Goal: Entertainment & Leisure: Consume media (video, audio)

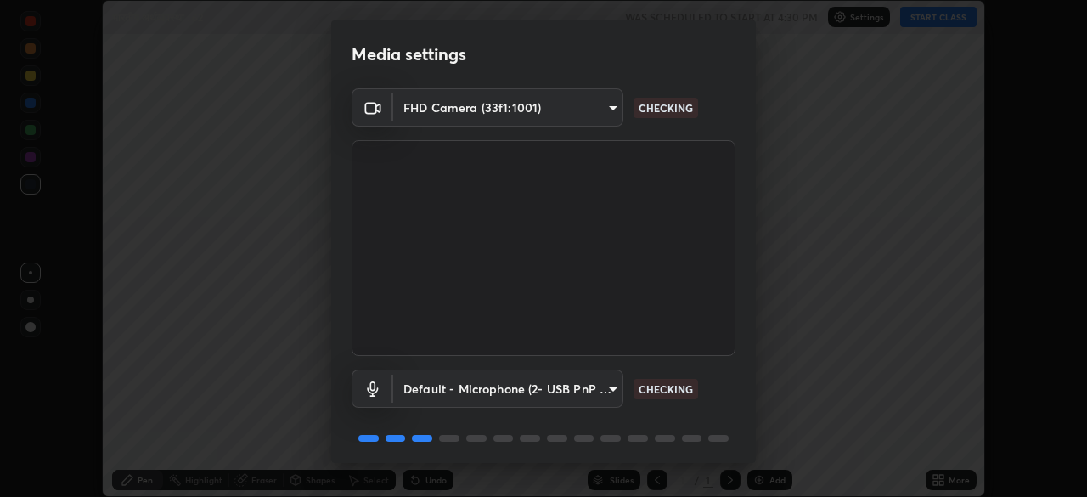
scroll to position [60, 0]
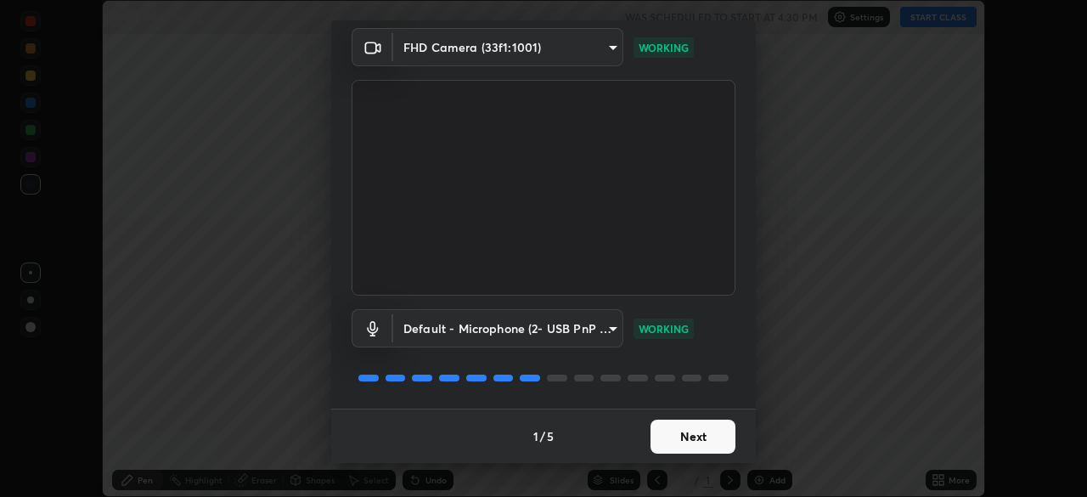
click at [702, 440] on button "Next" at bounding box center [693, 437] width 85 height 34
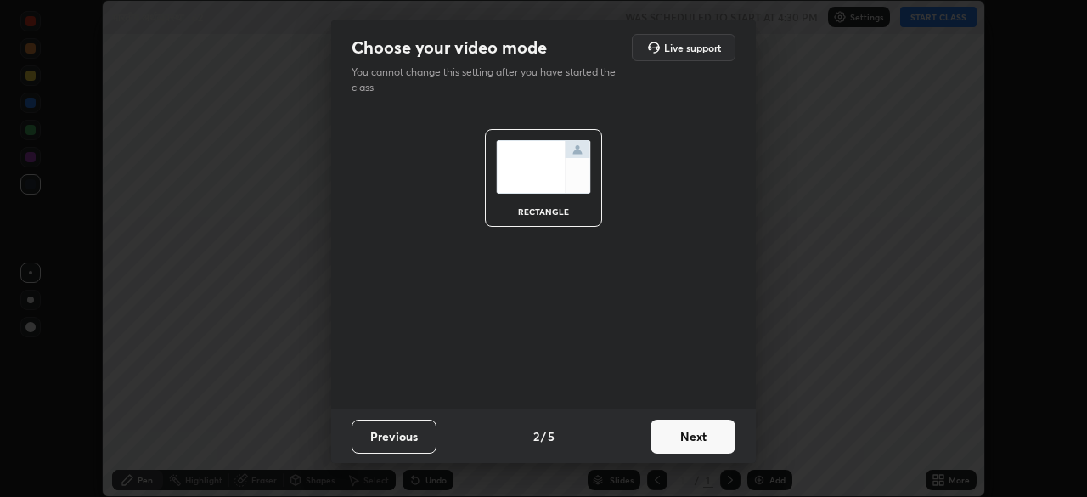
scroll to position [0, 0]
click at [705, 437] on button "Next" at bounding box center [693, 437] width 85 height 34
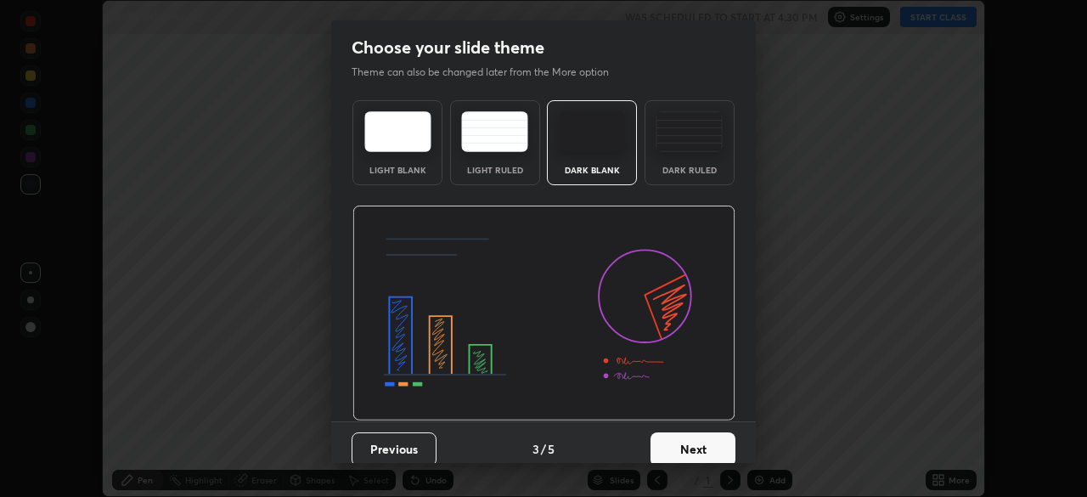
click at [706, 439] on button "Next" at bounding box center [693, 449] width 85 height 34
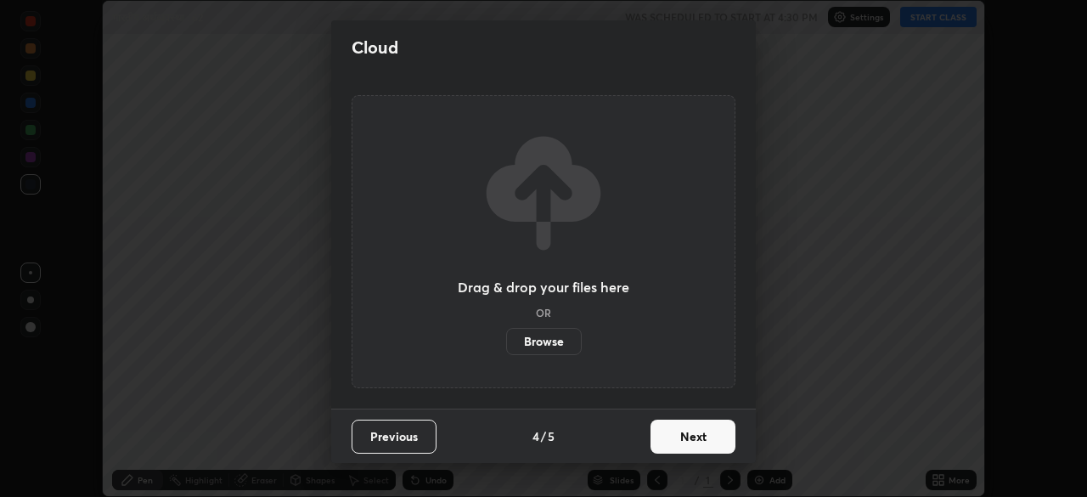
click at [710, 441] on button "Next" at bounding box center [693, 437] width 85 height 34
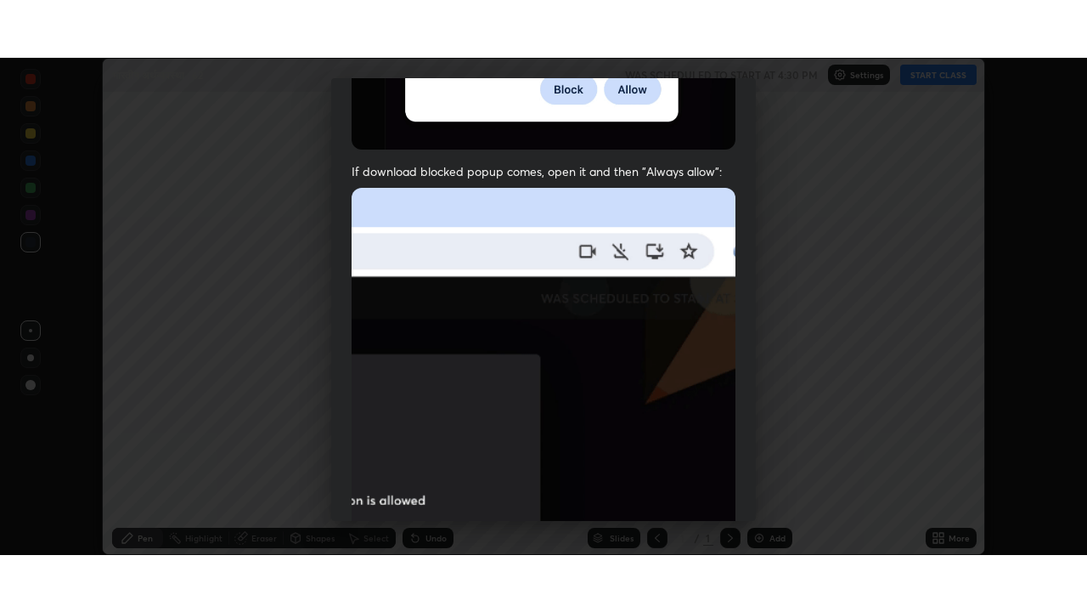
scroll to position [407, 0]
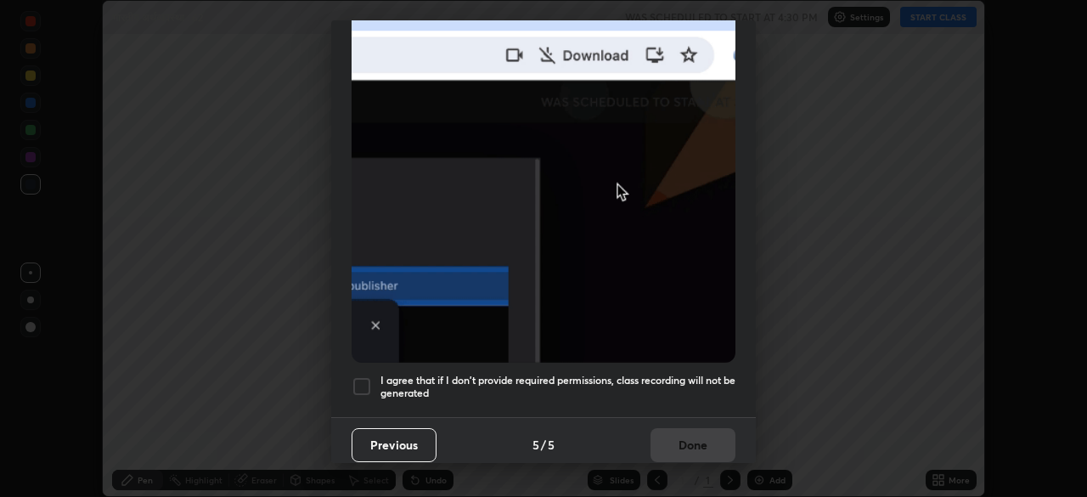
click at [366, 376] on div at bounding box center [362, 386] width 20 height 20
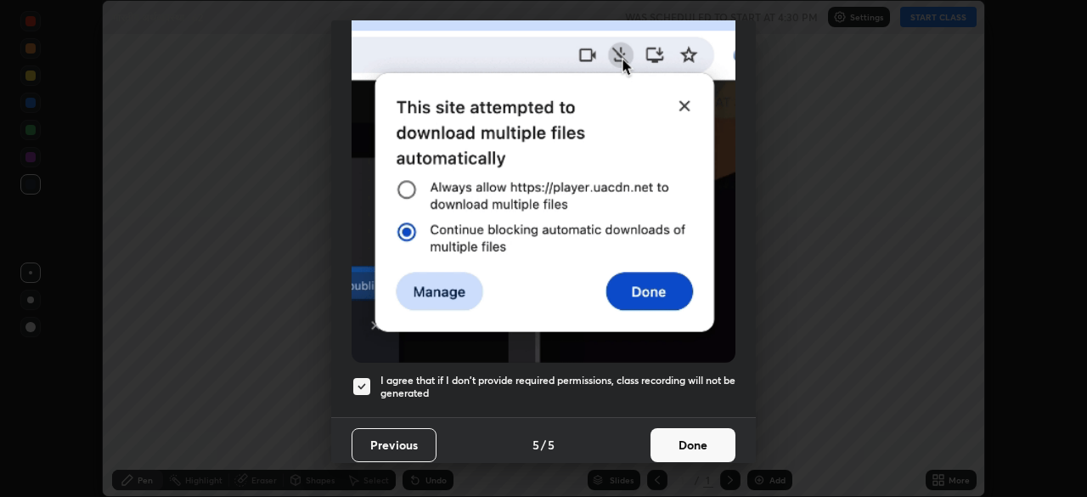
click at [684, 437] on button "Done" at bounding box center [693, 445] width 85 height 34
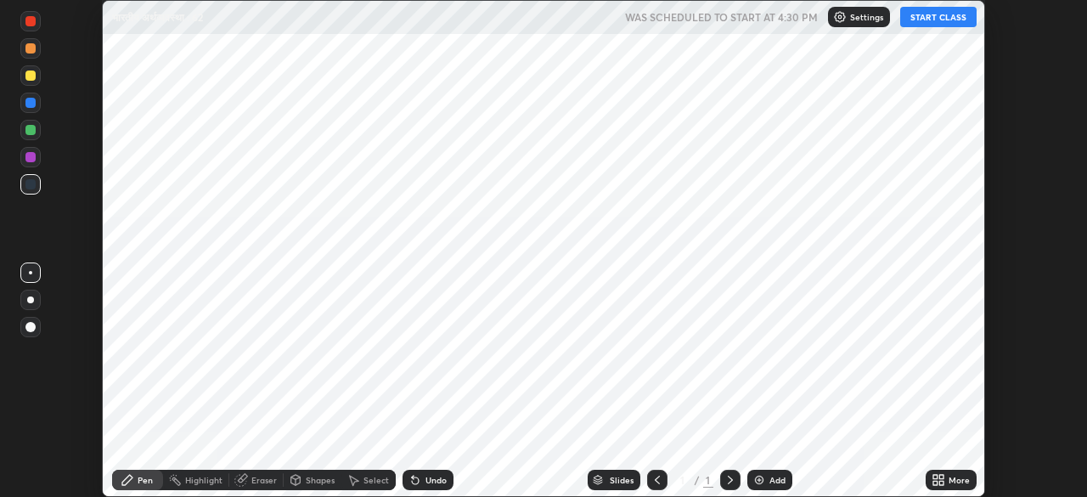
click at [936, 481] on icon at bounding box center [935, 483] width 4 height 4
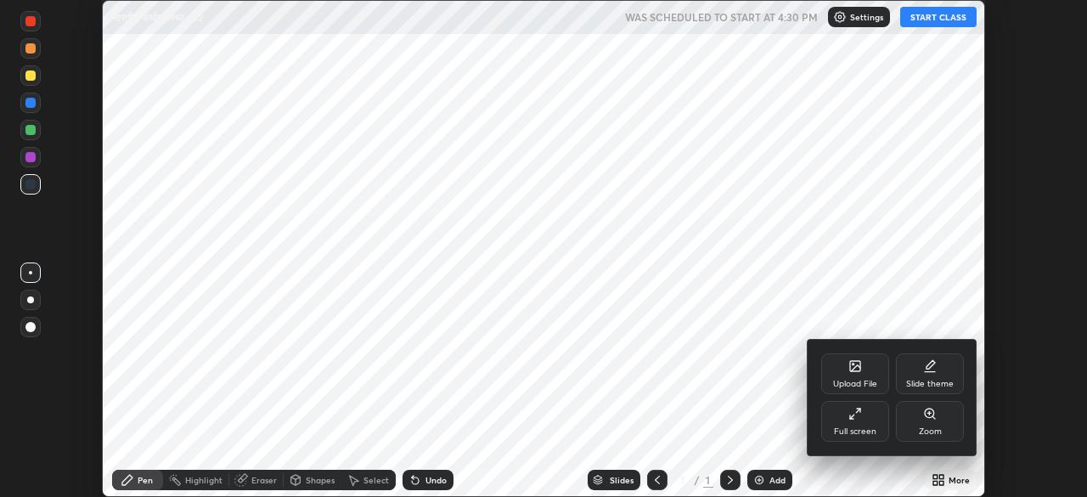
click at [854, 420] on div "Full screen" at bounding box center [855, 421] width 68 height 41
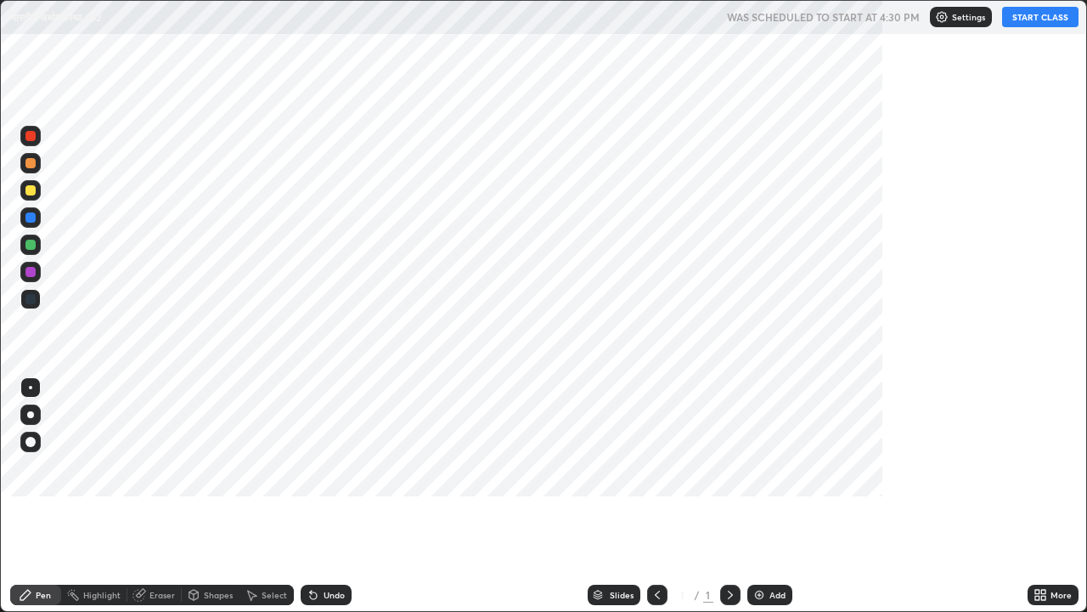
scroll to position [612, 1087]
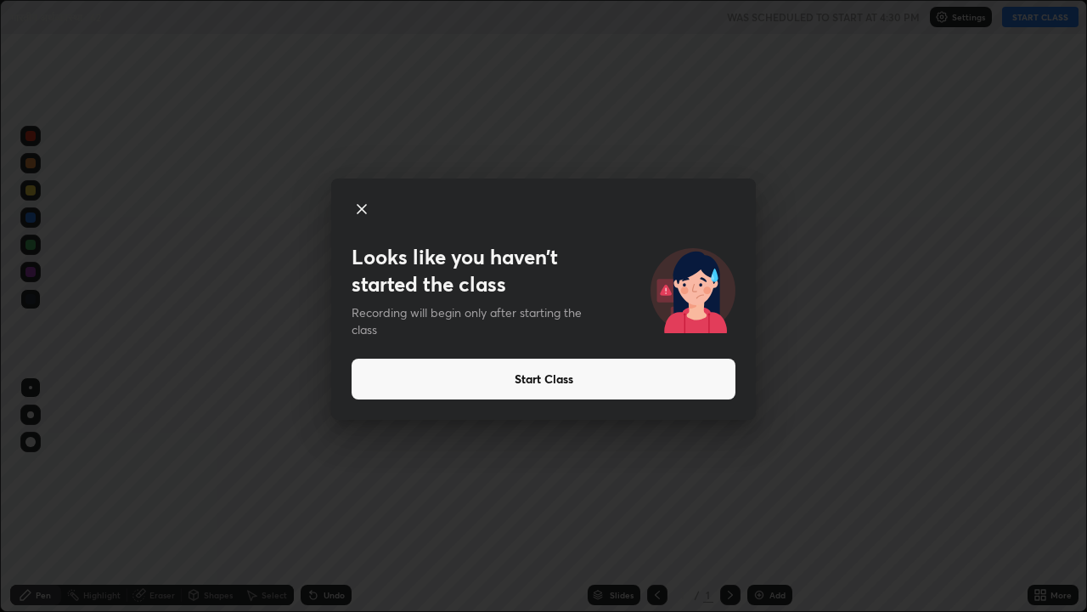
click at [526, 379] on button "Start Class" at bounding box center [544, 378] width 384 height 41
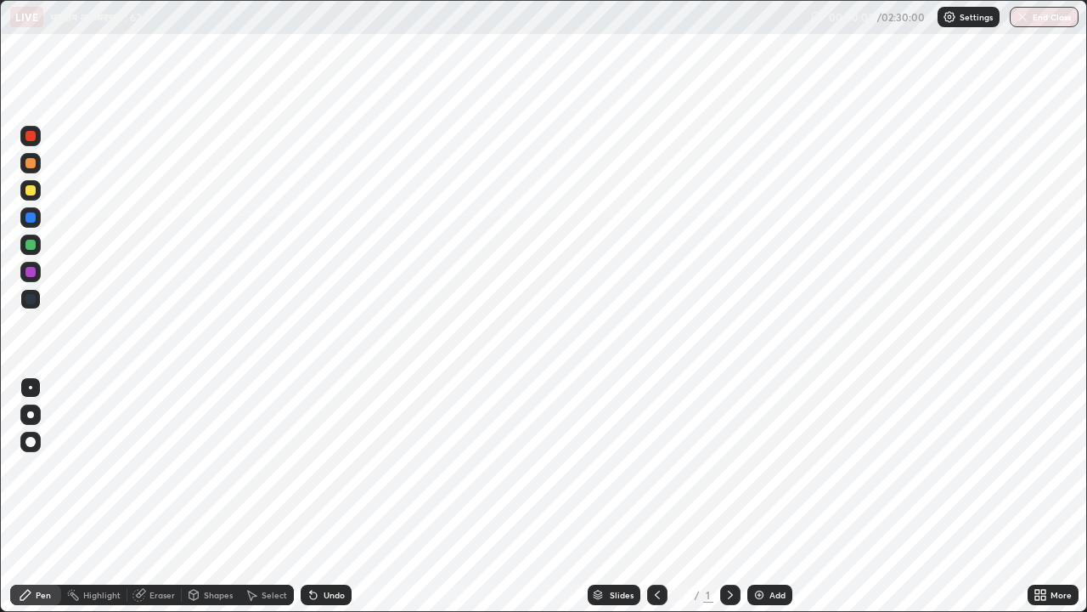
click at [758, 496] on img at bounding box center [760, 595] width 14 height 14
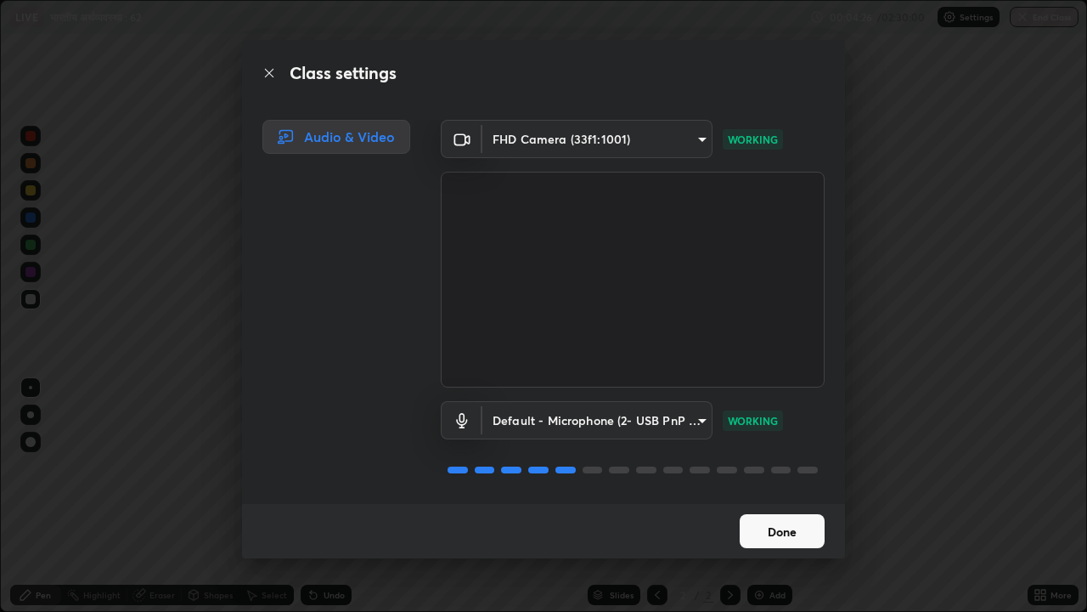
click at [781, 496] on button "Done" at bounding box center [782, 531] width 85 height 34
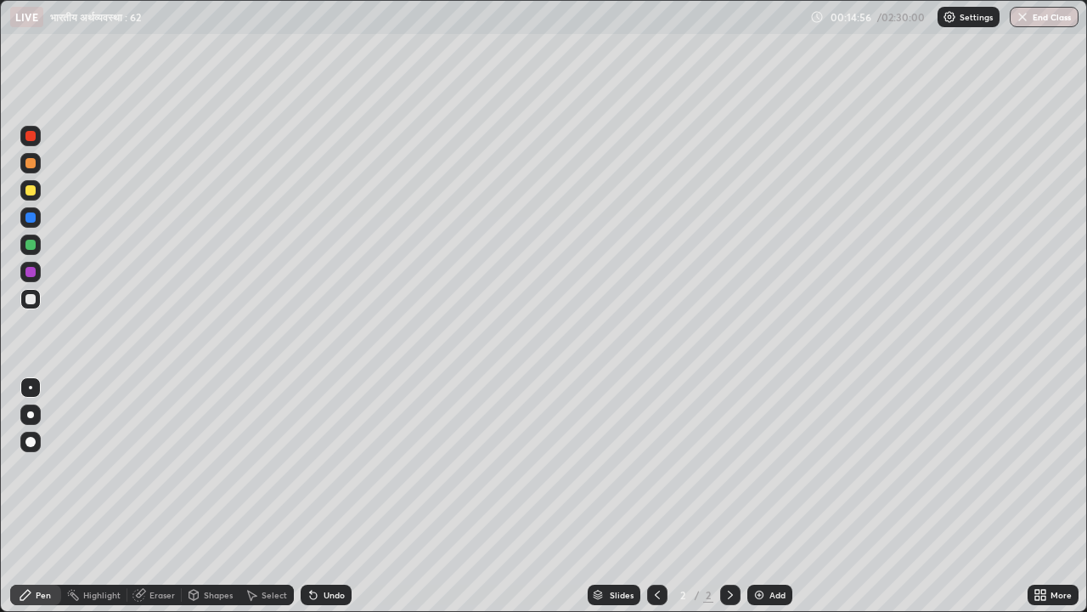
click at [156, 496] on div "Eraser" at bounding box center [161, 594] width 25 height 8
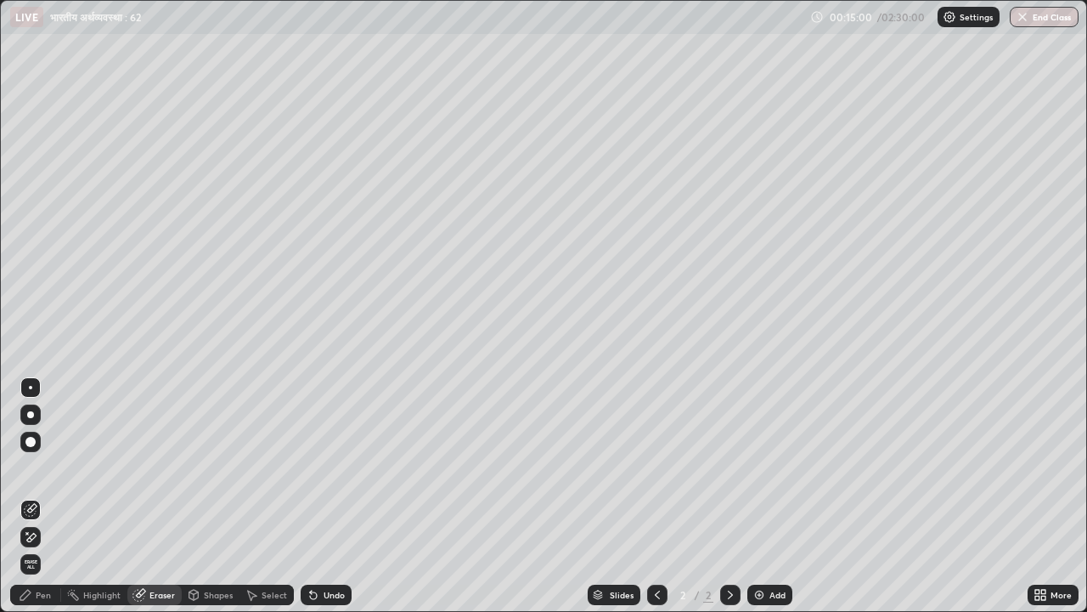
click at [42, 496] on div "Pen" at bounding box center [43, 594] width 15 height 8
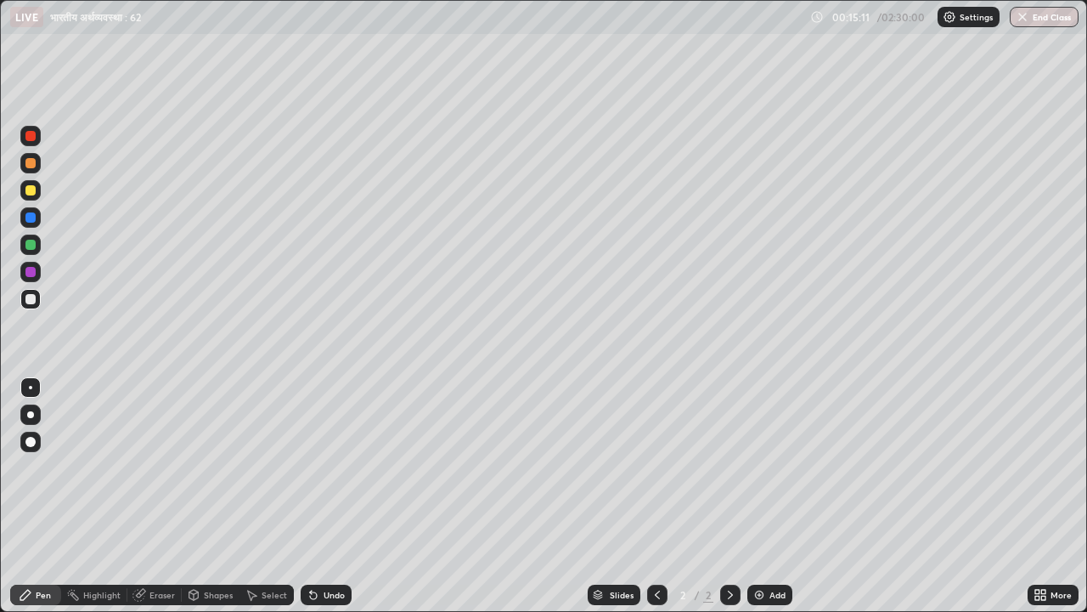
click at [147, 496] on div "Eraser" at bounding box center [154, 594] width 54 height 20
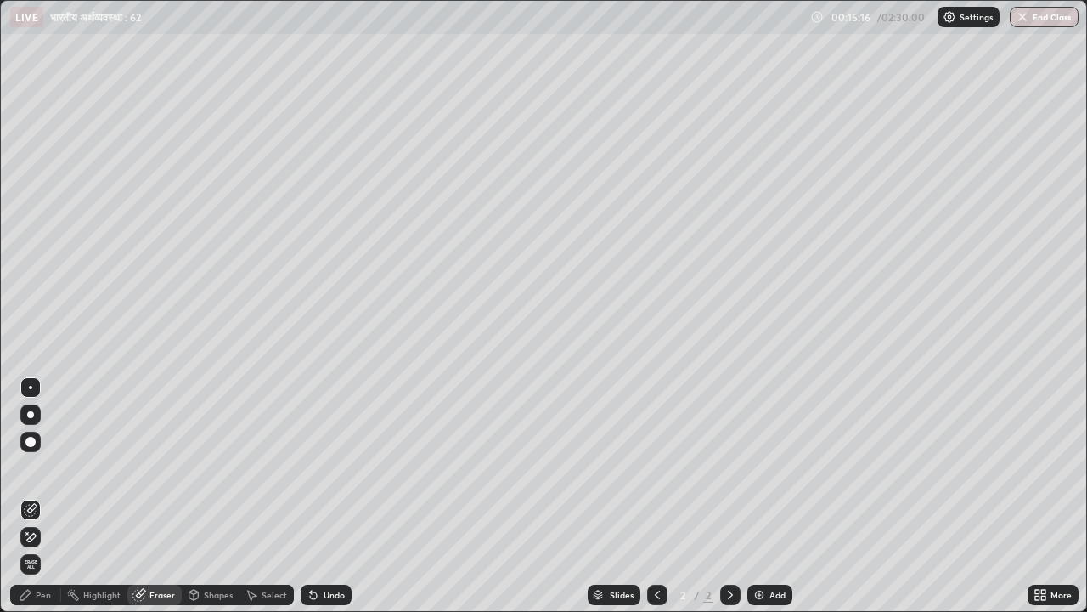
click at [47, 496] on div "Pen" at bounding box center [43, 594] width 15 height 8
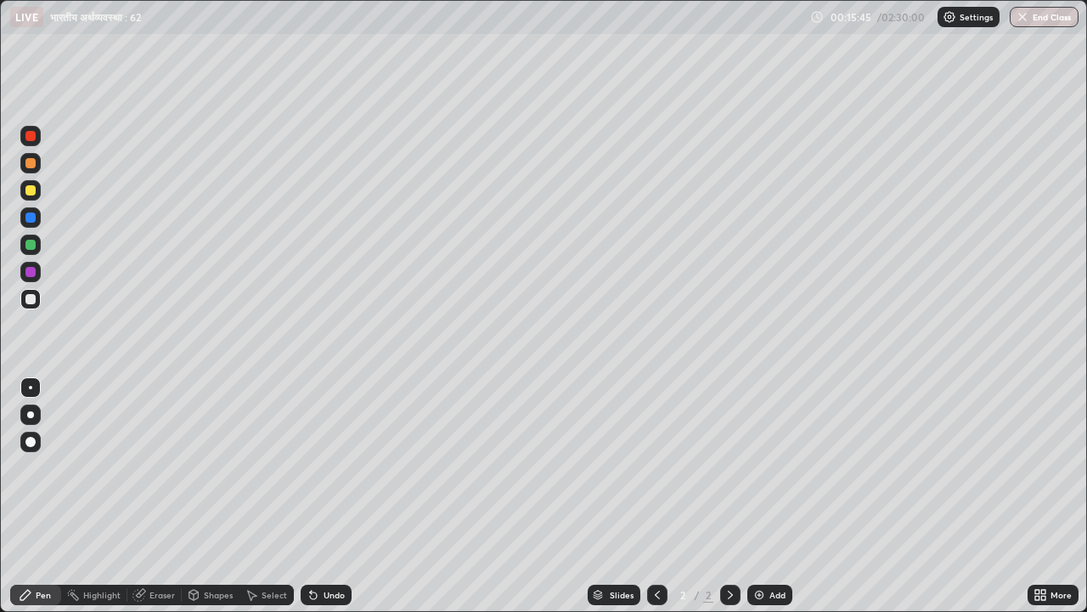
click at [161, 496] on div "Eraser" at bounding box center [161, 594] width 25 height 8
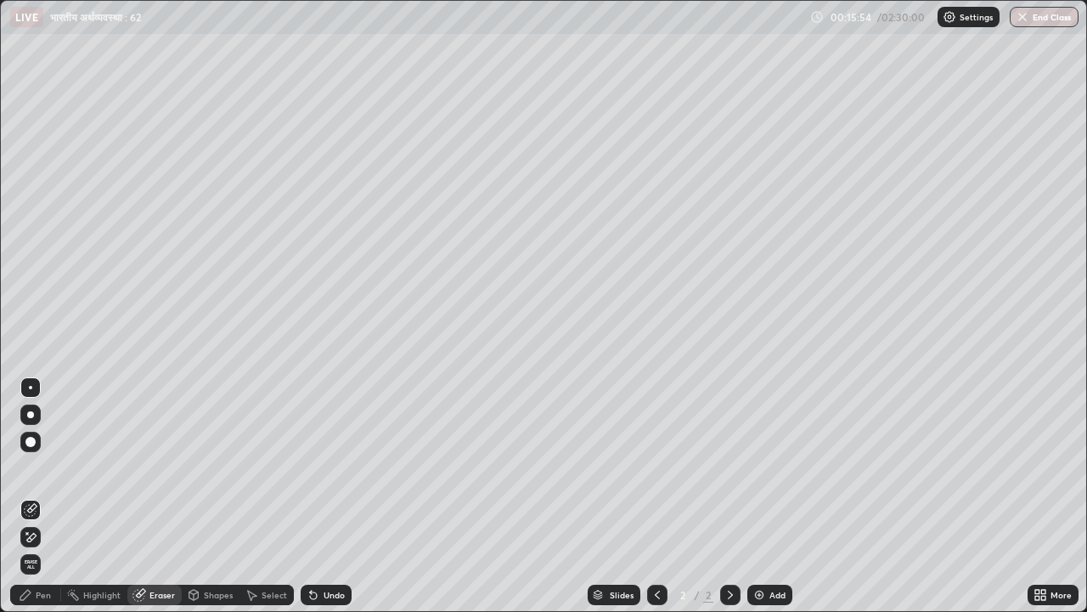
click at [39, 496] on div "Pen" at bounding box center [43, 594] width 15 height 8
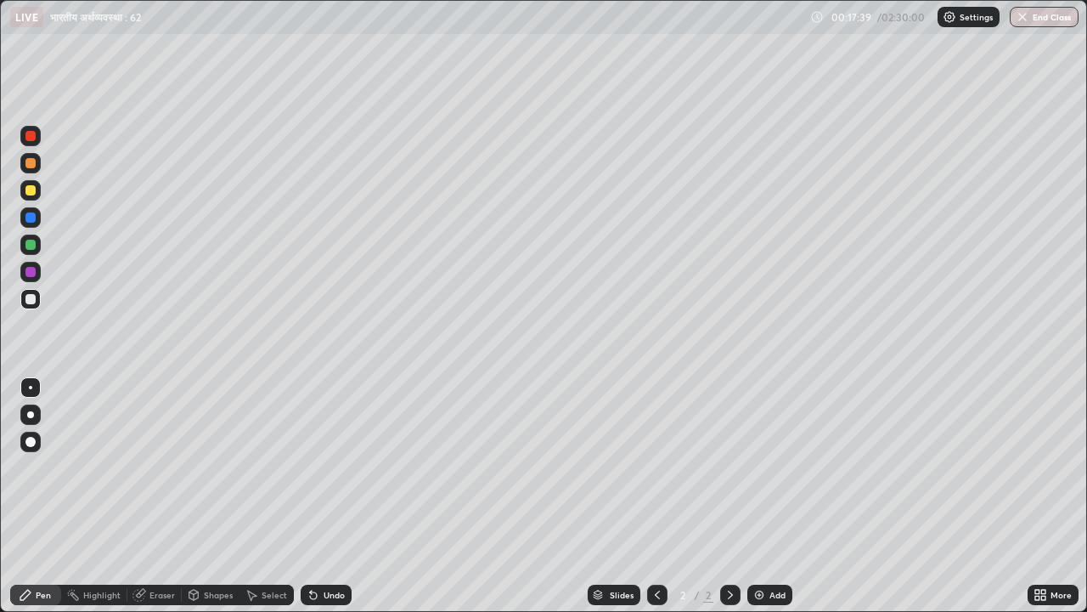
click at [163, 496] on div "Eraser" at bounding box center [161, 594] width 25 height 8
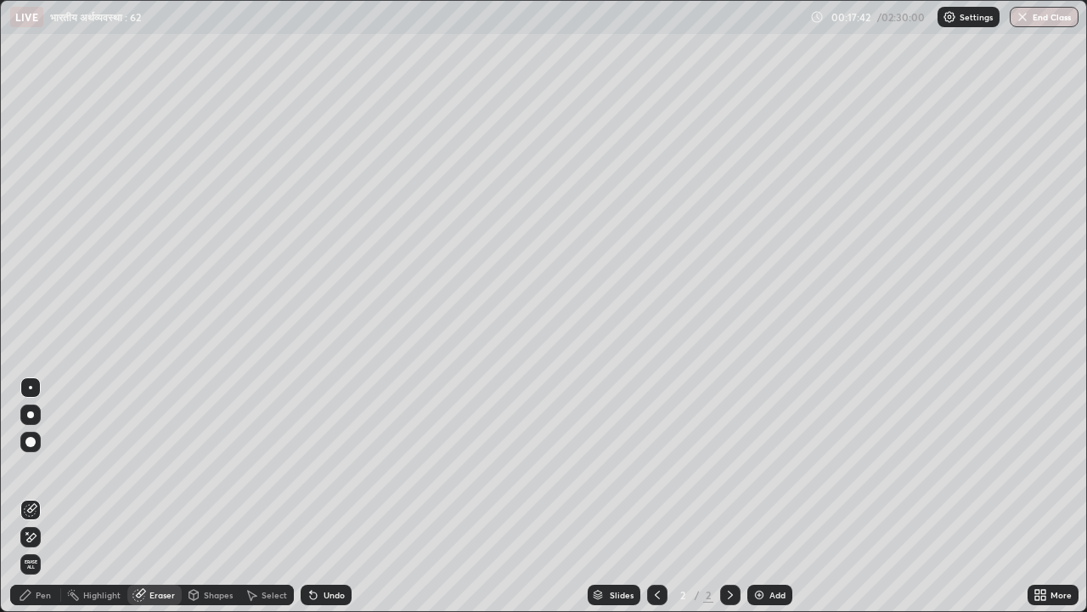
click at [47, 496] on div "Pen" at bounding box center [43, 594] width 15 height 8
